Goal: Information Seeking & Learning: Learn about a topic

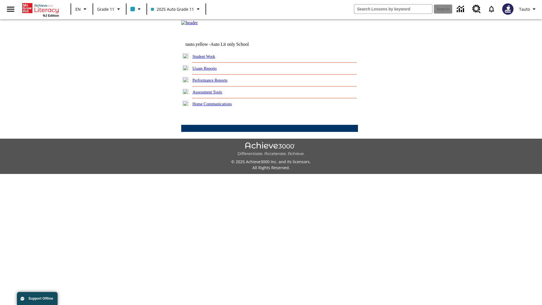
click at [209, 71] on link "Usage Reports" at bounding box center [205, 68] width 24 height 5
click at [0, 0] on link "Which of my students are using the program?" at bounding box center [0, 0] width 0 height 0
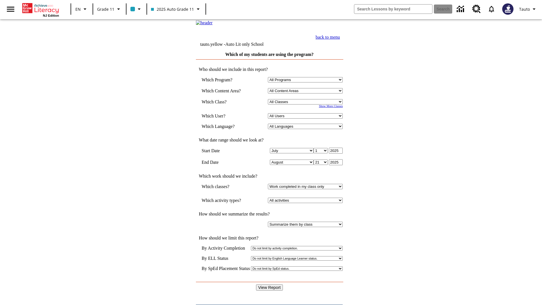
click at [340, 40] on link "back to menu" at bounding box center [328, 37] width 24 height 5
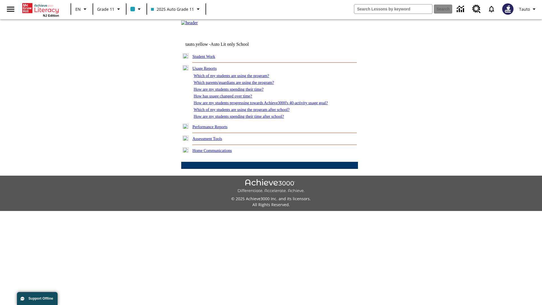
click at [234, 91] on link "How are my students spending their time?" at bounding box center [229, 89] width 70 height 5
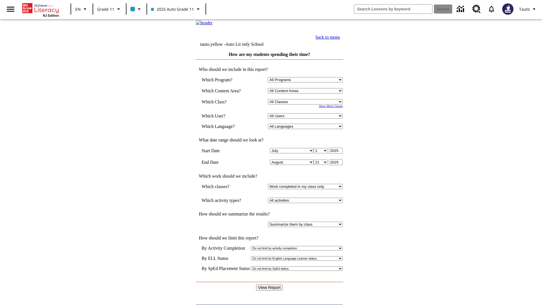
click at [270, 284] on input "View Report" at bounding box center [269, 287] width 27 height 6
click at [340, 40] on link "back to menu" at bounding box center [328, 37] width 24 height 5
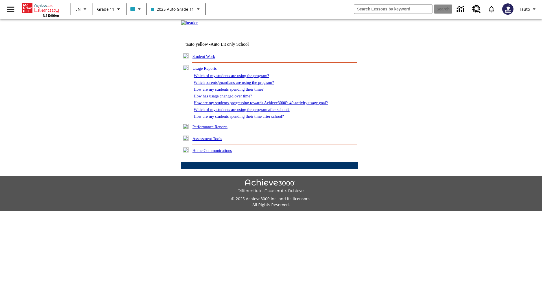
click at [246, 119] on link "How are my students spending their time after school?" at bounding box center [239, 116] width 90 height 5
